Goal: Information Seeking & Learning: Learn about a topic

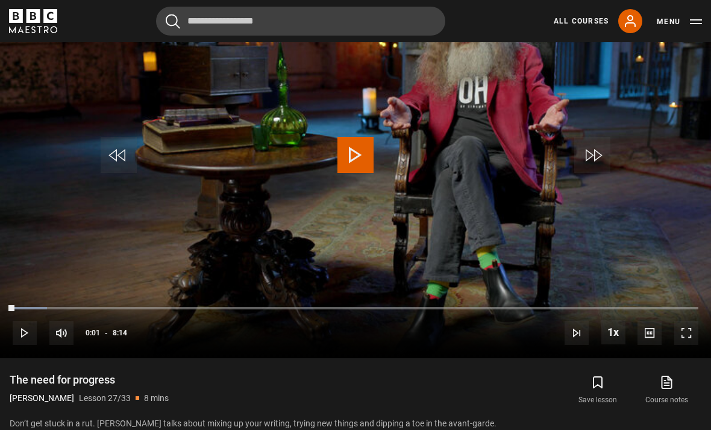
scroll to position [574, 0]
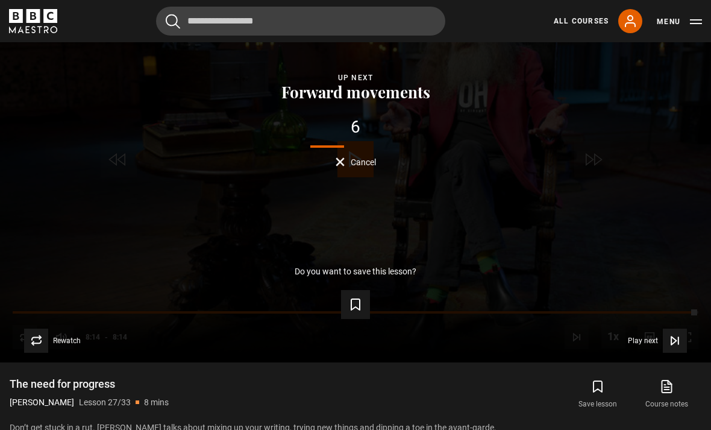
click at [675, 347] on icon "Video Player" at bounding box center [675, 341] width 12 height 12
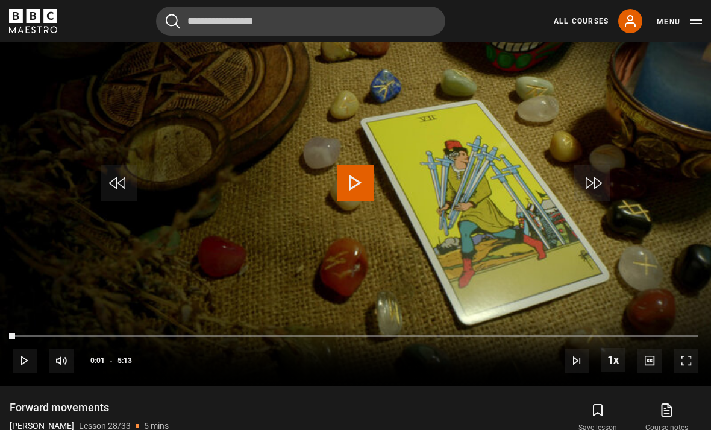
scroll to position [552, 0]
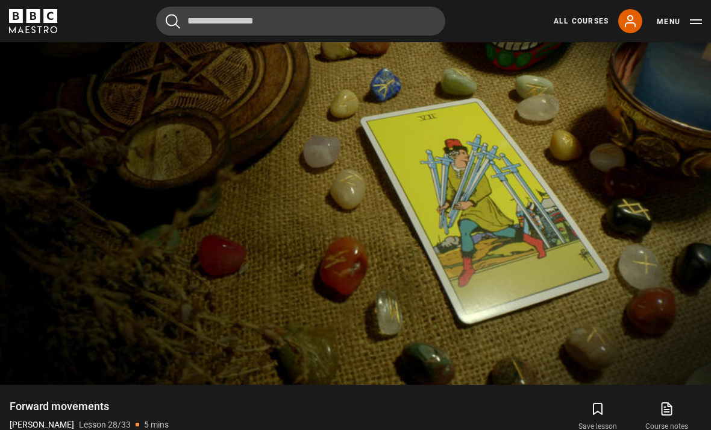
click at [323, 308] on video-js "Video Player is loading. Play Lesson Forward movements 10s Skip Back 10 seconds…" at bounding box center [355, 184] width 711 height 400
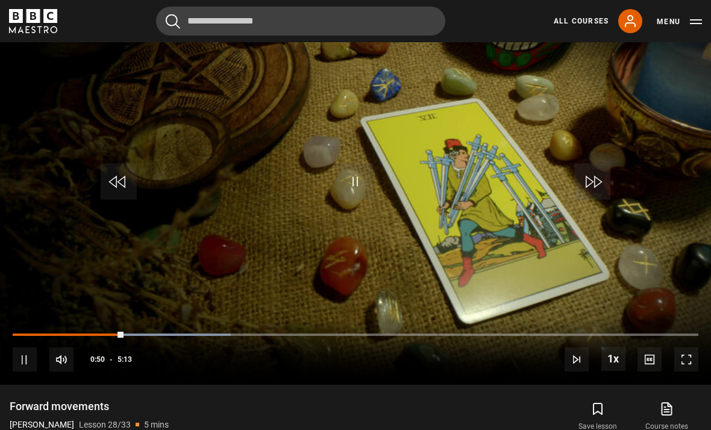
click at [352, 277] on video-js "Video Player is loading. Play Lesson Forward movements 10s Skip Back 10 seconds…" at bounding box center [355, 184] width 711 height 400
click at [341, 200] on span "Video Player" at bounding box center [356, 181] width 36 height 36
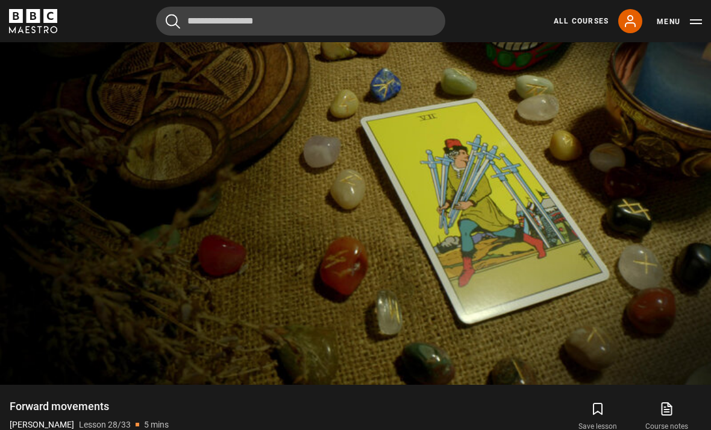
click at [455, 122] on video-js "Video Player is loading. Play Lesson Forward movements 10s Skip Back 10 seconds…" at bounding box center [355, 184] width 711 height 400
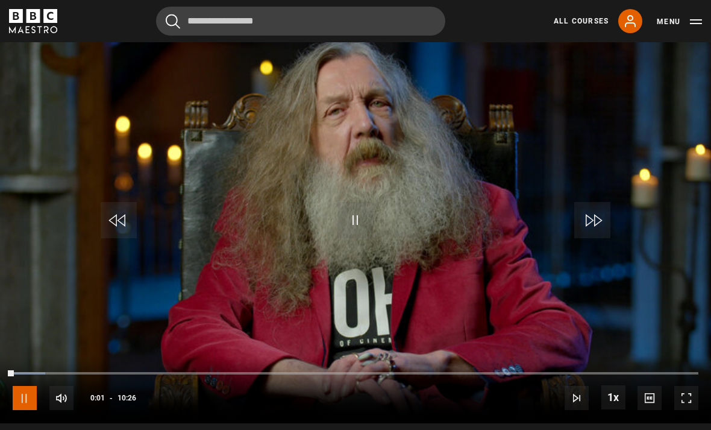
scroll to position [512, 0]
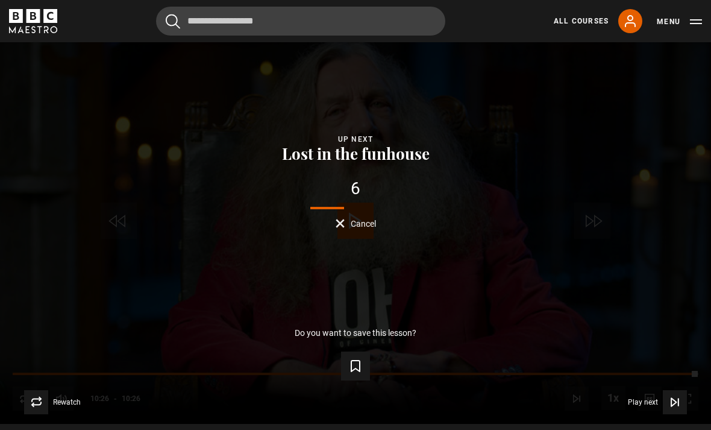
click at [671, 408] on icon "Video Player" at bounding box center [675, 402] width 12 height 12
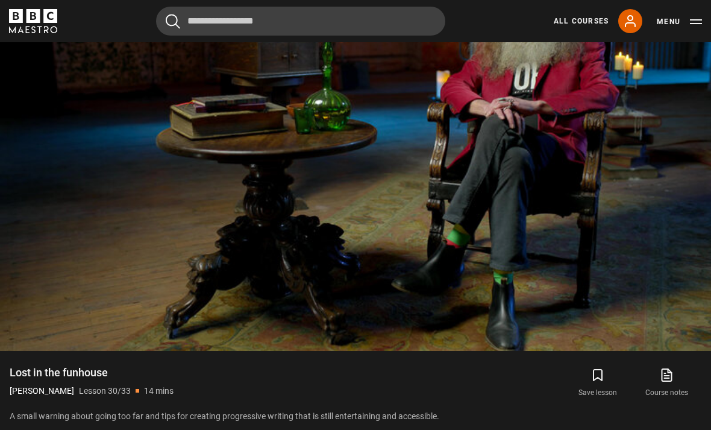
scroll to position [597, 0]
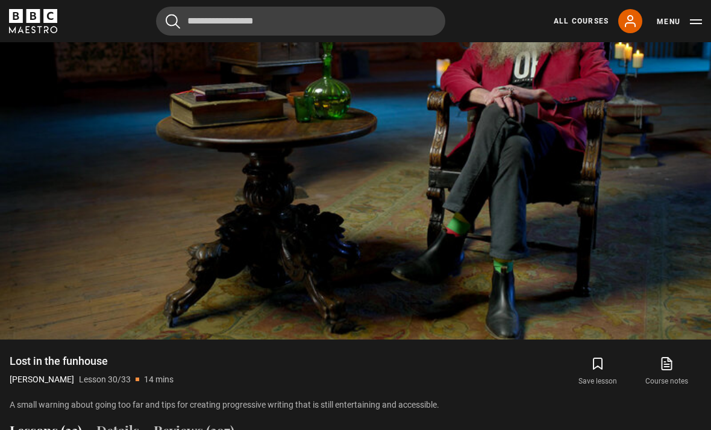
click at [424, 282] on video-js "Video Player is loading. Play Lesson Lost in the funhouse 10s Skip Back 10 seco…" at bounding box center [355, 139] width 711 height 400
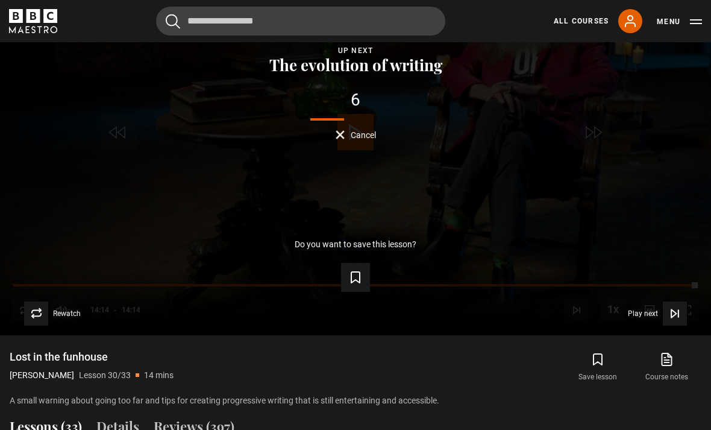
scroll to position [590, 0]
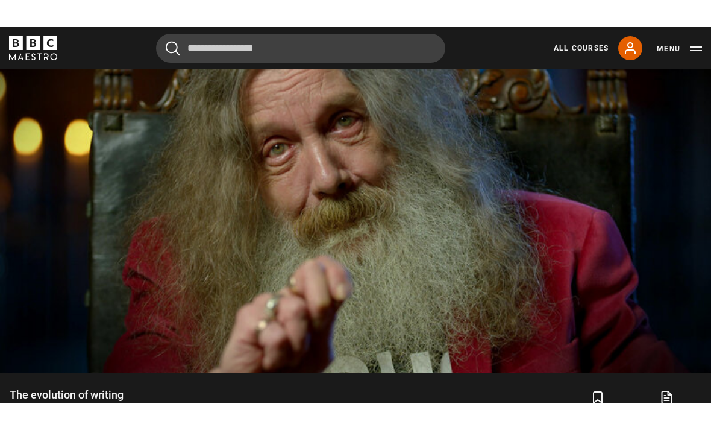
scroll to position [574, 0]
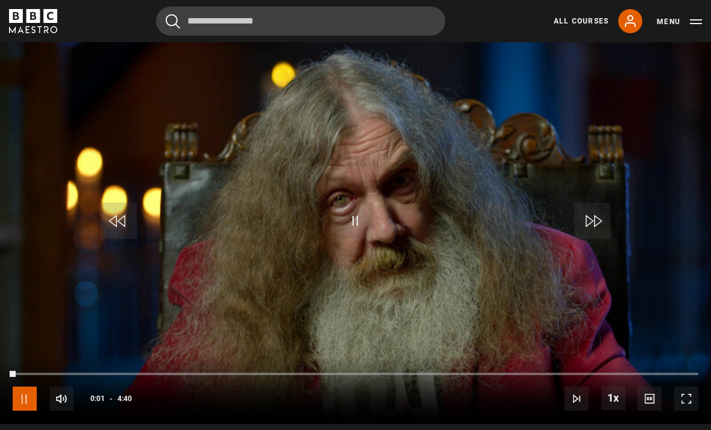
scroll to position [508, 0]
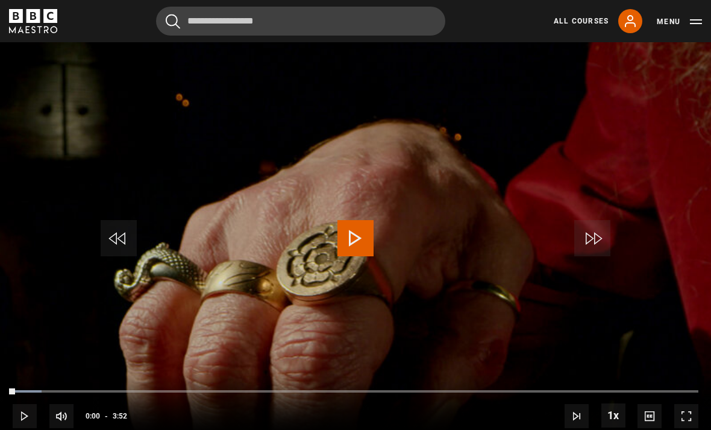
scroll to position [506, 0]
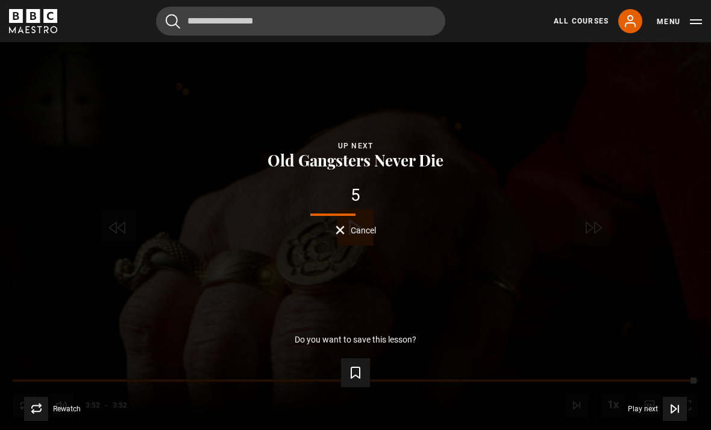
click at [672, 412] on icon "Video Player" at bounding box center [674, 408] width 5 height 8
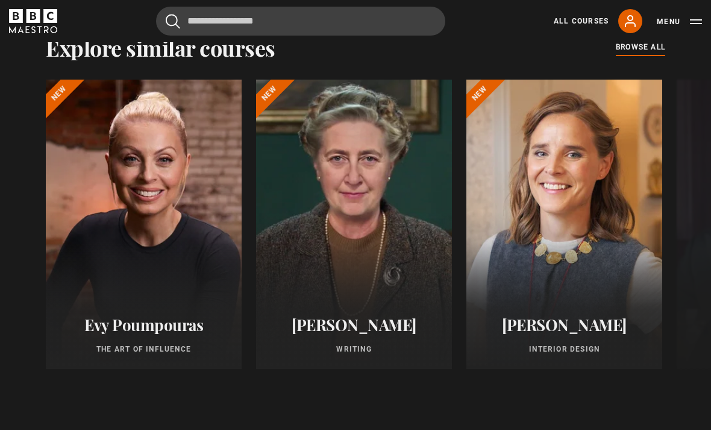
scroll to position [1392, 0]
click at [342, 323] on div at bounding box center [354, 224] width 196 height 289
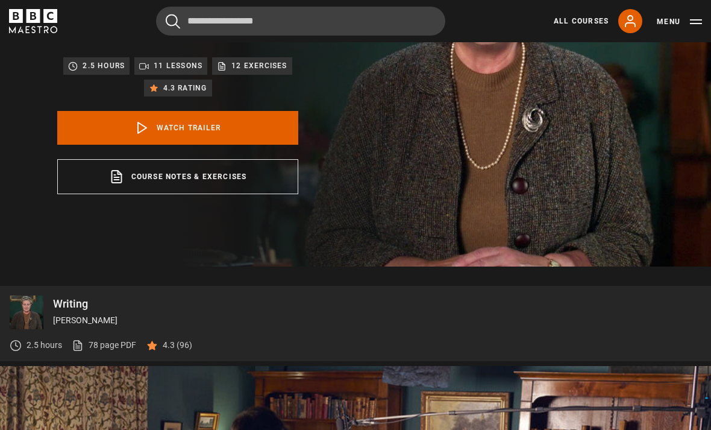
click at [254, 137] on link "Watch Trailer" at bounding box center [177, 128] width 241 height 34
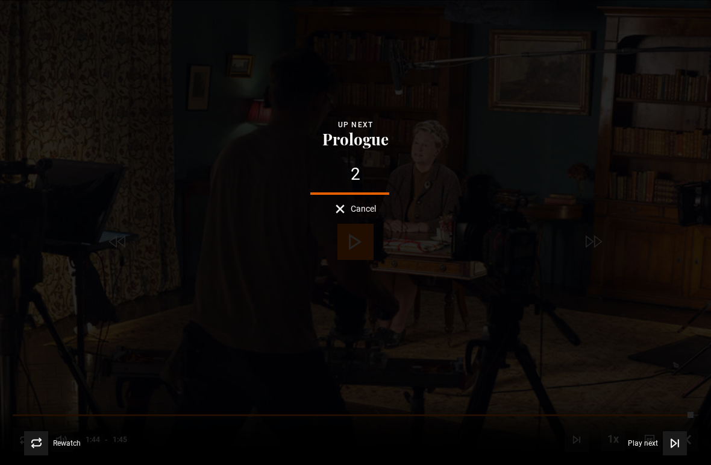
click at [672, 429] on icon "Video Player" at bounding box center [674, 443] width 5 height 8
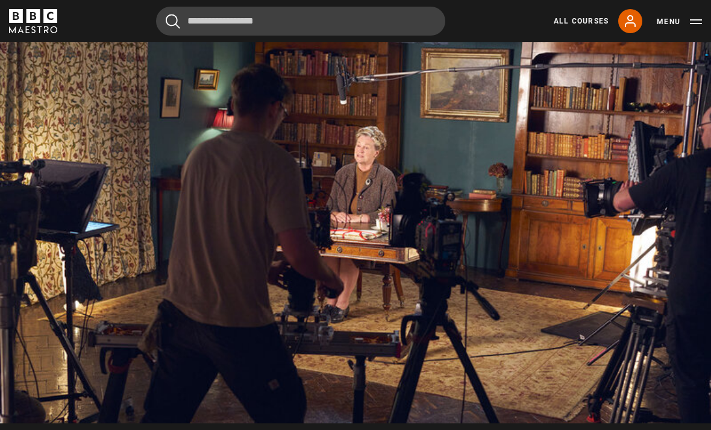
scroll to position [514, 0]
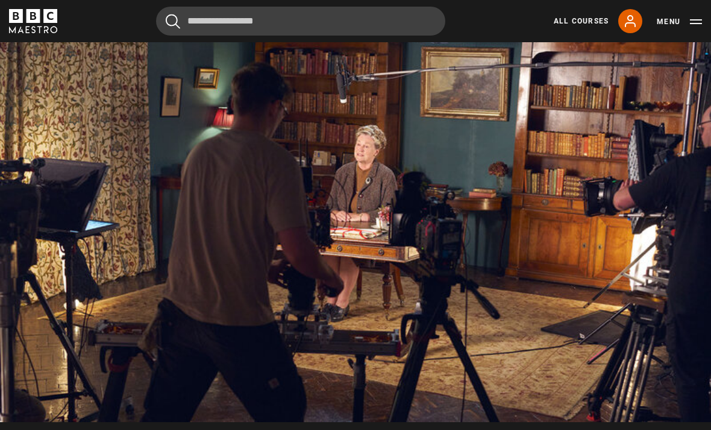
click at [352, 299] on video-js "Video Player is loading. Play Lesson Prologue 10s Skip Back 10 seconds Pause 10…" at bounding box center [355, 222] width 711 height 400
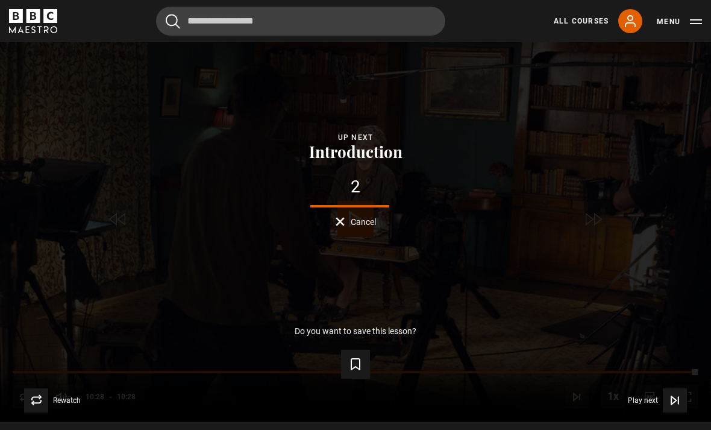
click at [664, 412] on span "Video Player" at bounding box center [675, 400] width 24 height 24
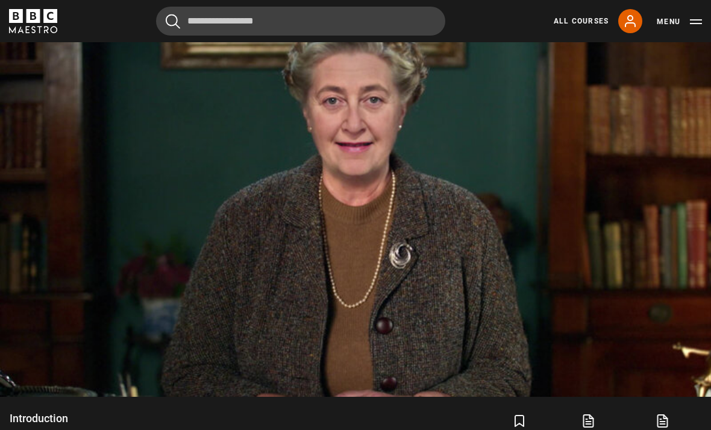
scroll to position [539, 0]
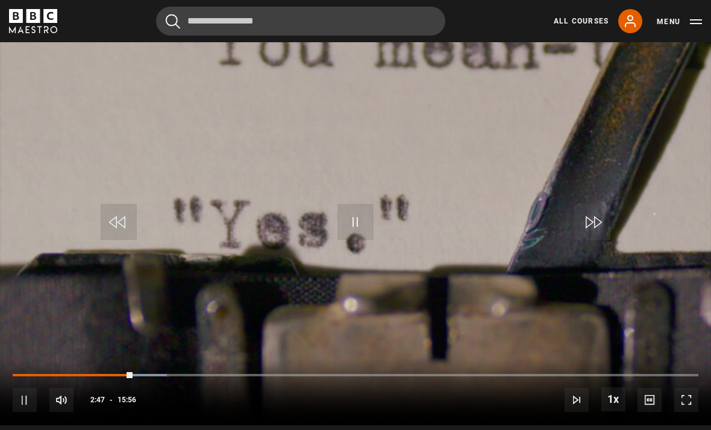
scroll to position [506, 0]
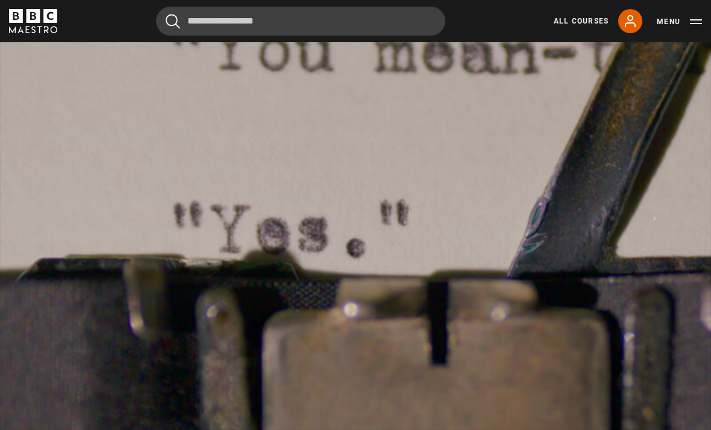
click at [494, 323] on video-js "Video Player is loading. Play Lesson Rules of the Game 10s Skip Back 10 seconds…" at bounding box center [355, 230] width 711 height 400
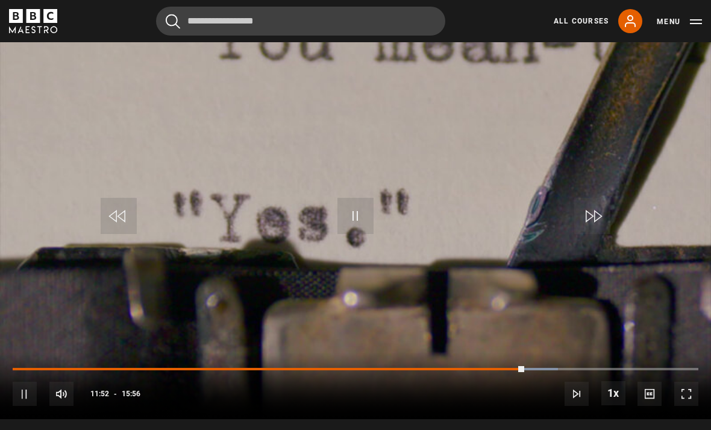
scroll to position [516, 0]
